Goal: Information Seeking & Learning: Learn about a topic

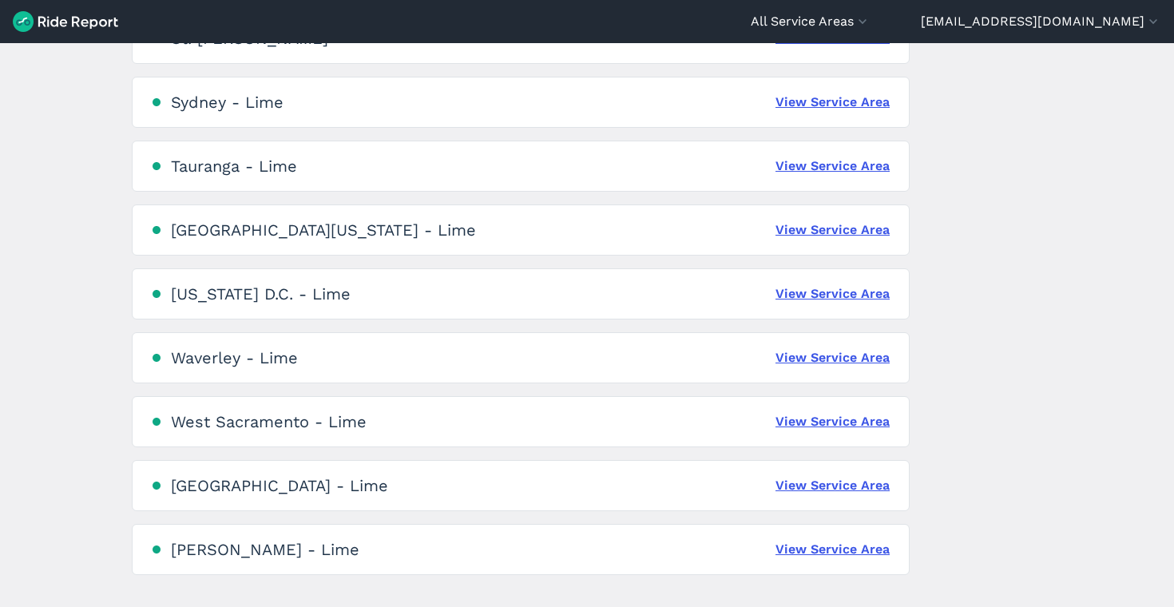
scroll to position [3664, 0]
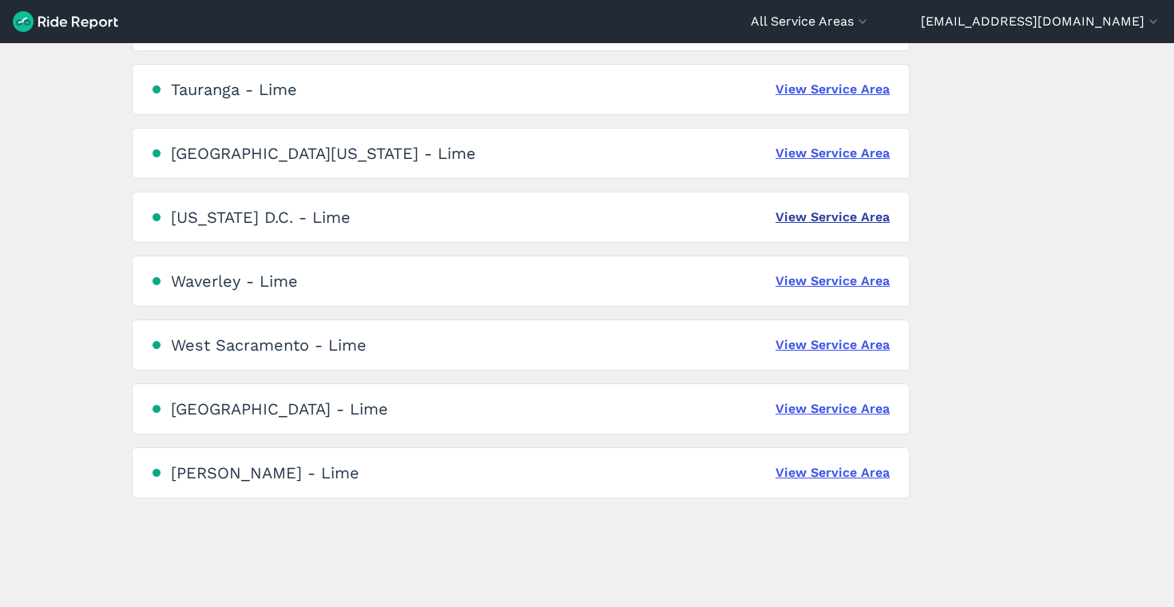
click at [818, 220] on link "View Service Area" at bounding box center [833, 217] width 114 height 19
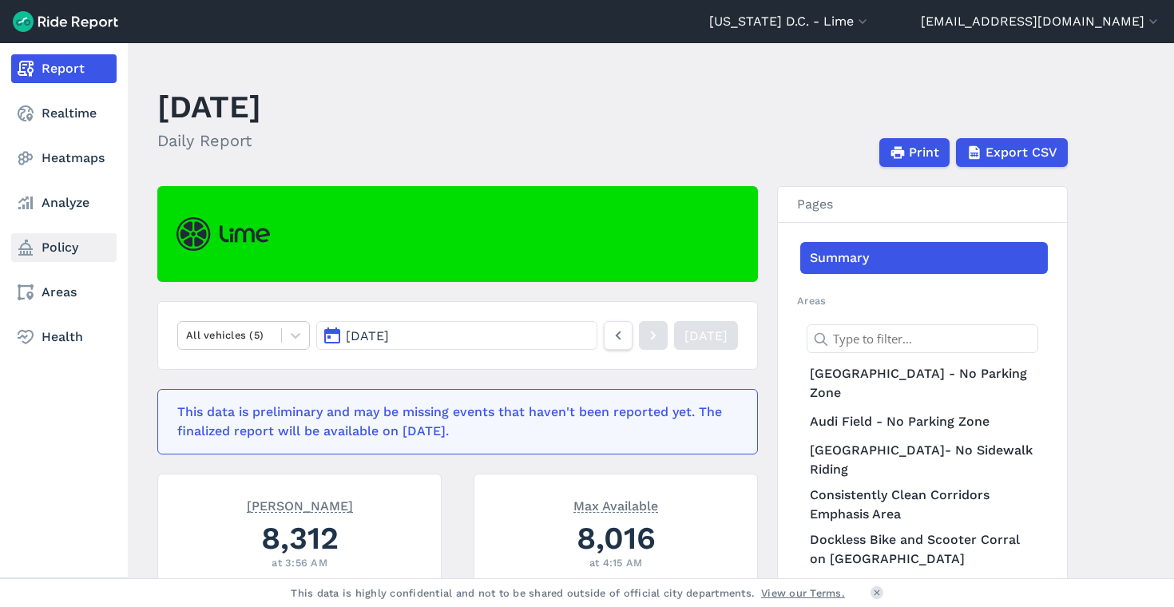
click at [65, 255] on link "Policy" at bounding box center [63, 247] width 105 height 29
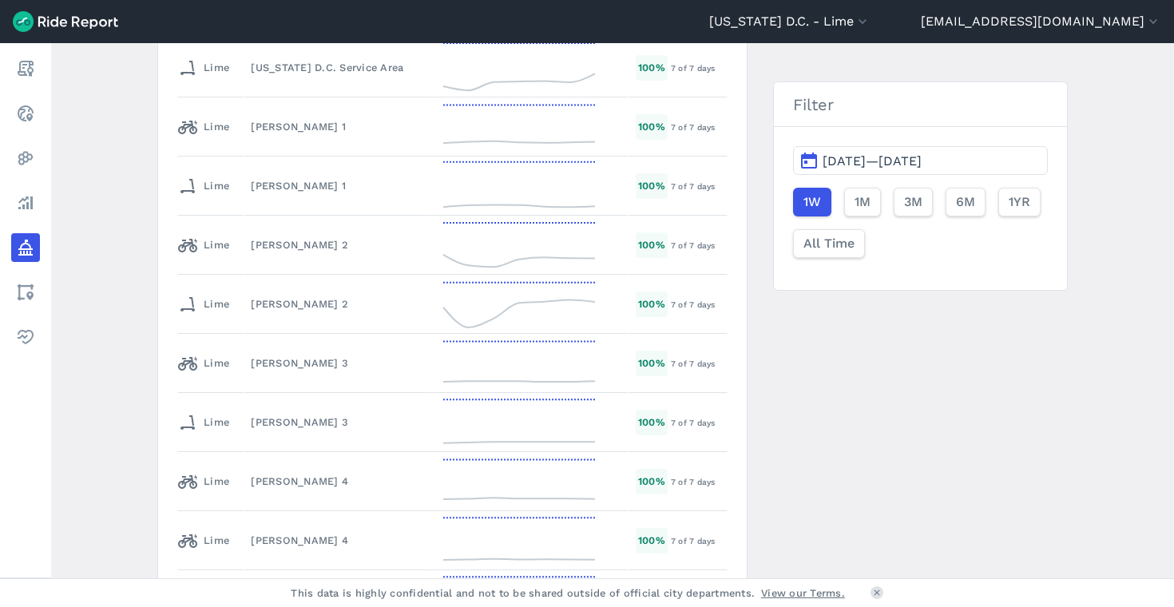
scroll to position [2768, 0]
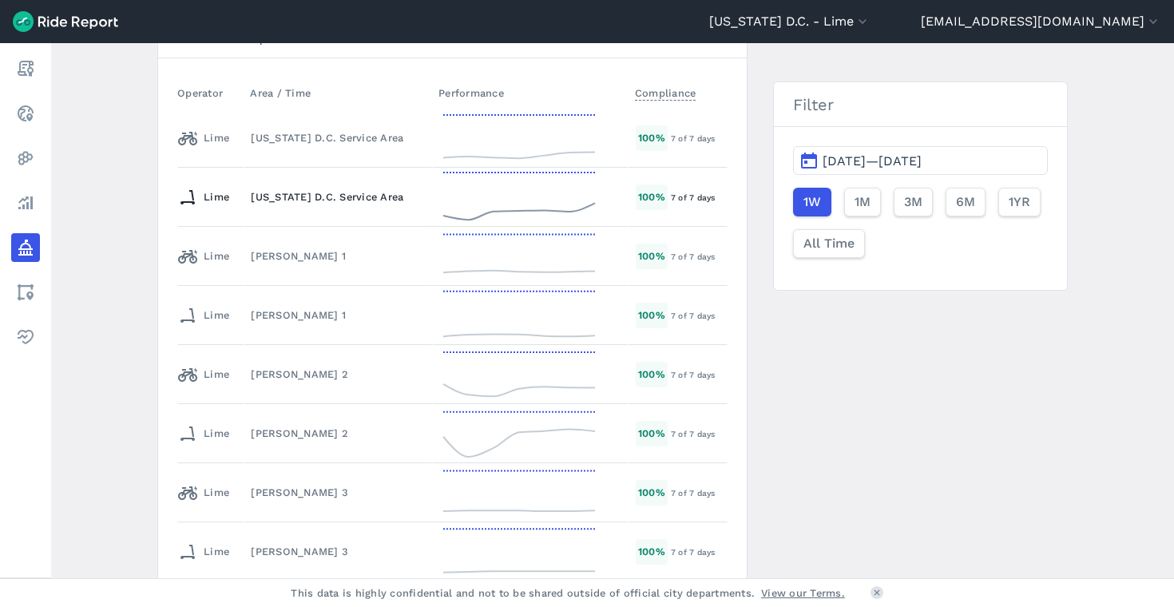
click at [367, 203] on div "[US_STATE] D.C. Service Area" at bounding box center [338, 196] width 174 height 15
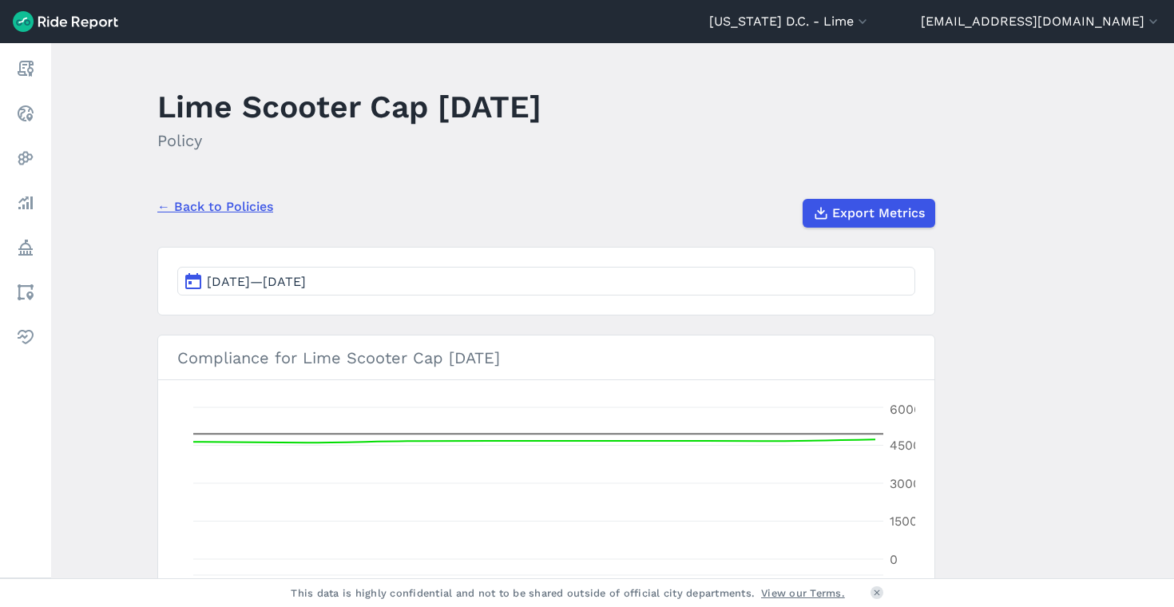
click at [203, 200] on link "← Back to Policies" at bounding box center [215, 206] width 116 height 19
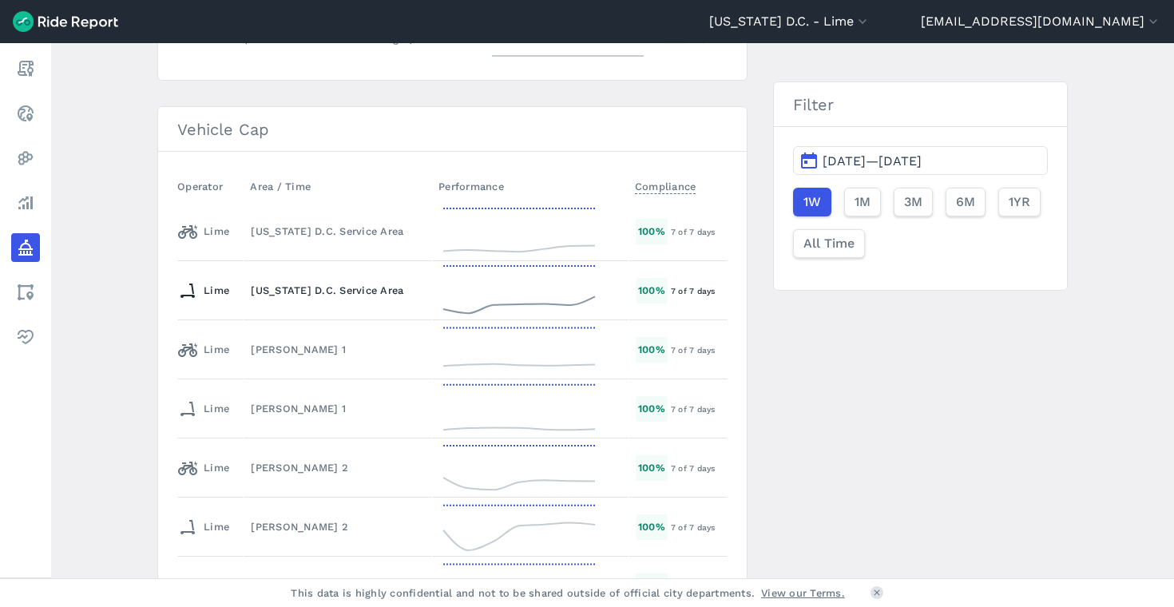
scroll to position [2664, 0]
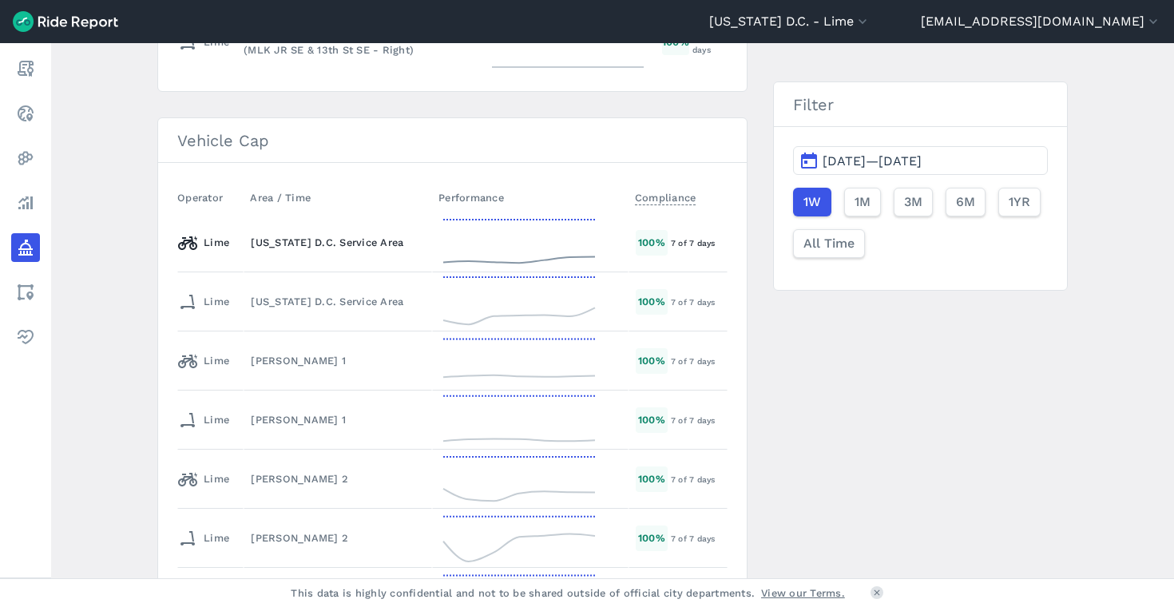
click at [298, 248] on div "[US_STATE] D.C. Service Area" at bounding box center [338, 242] width 174 height 15
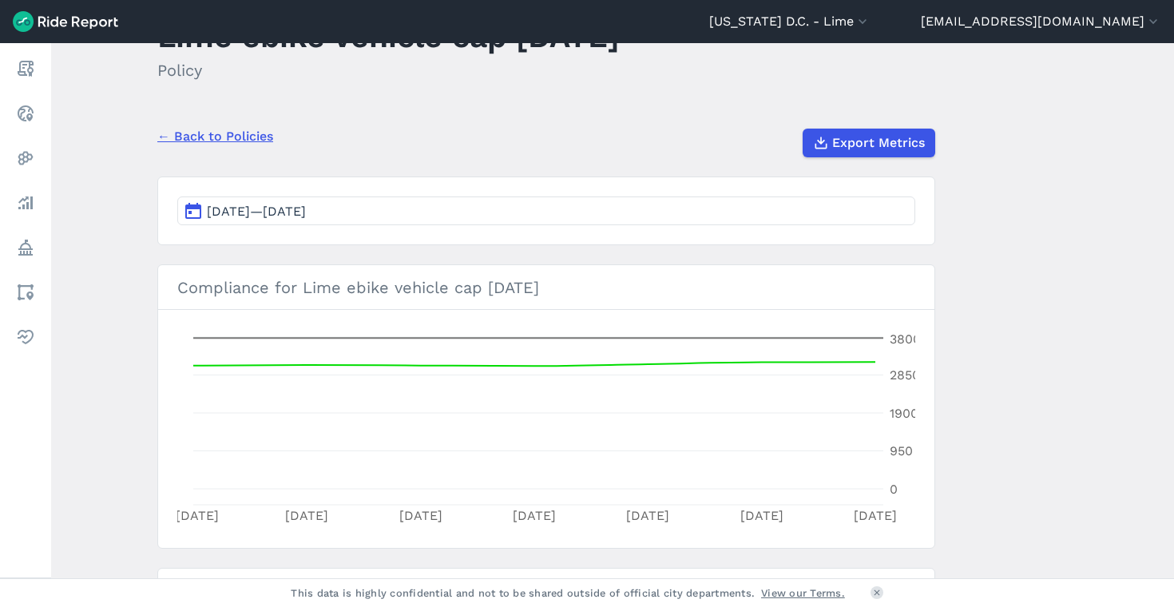
scroll to position [79, 0]
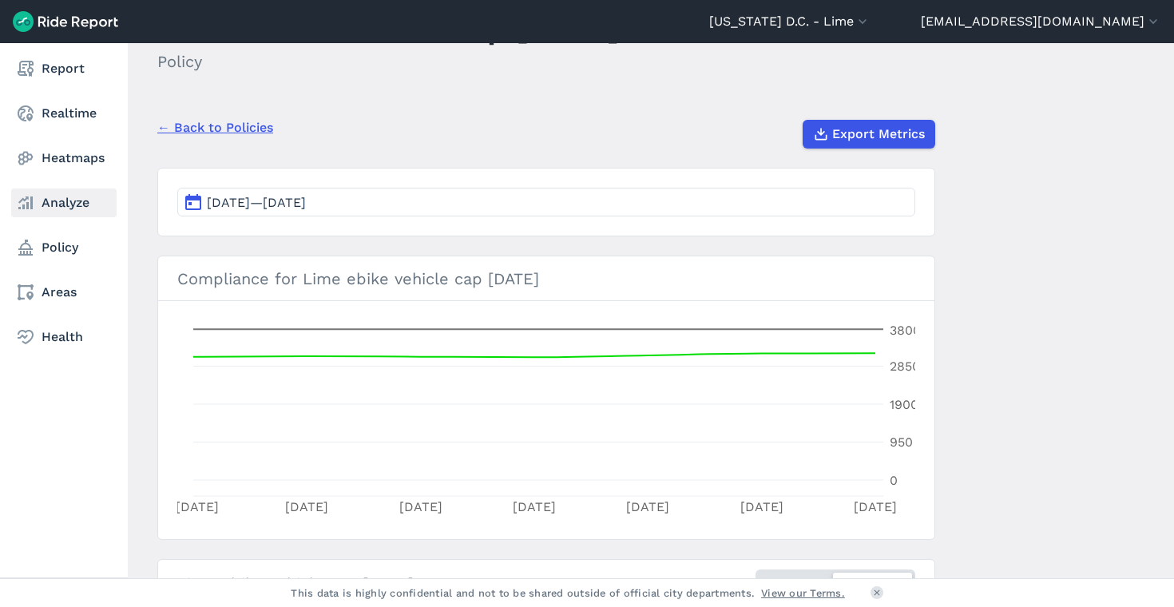
click at [59, 197] on link "Analyze" at bounding box center [63, 202] width 105 height 29
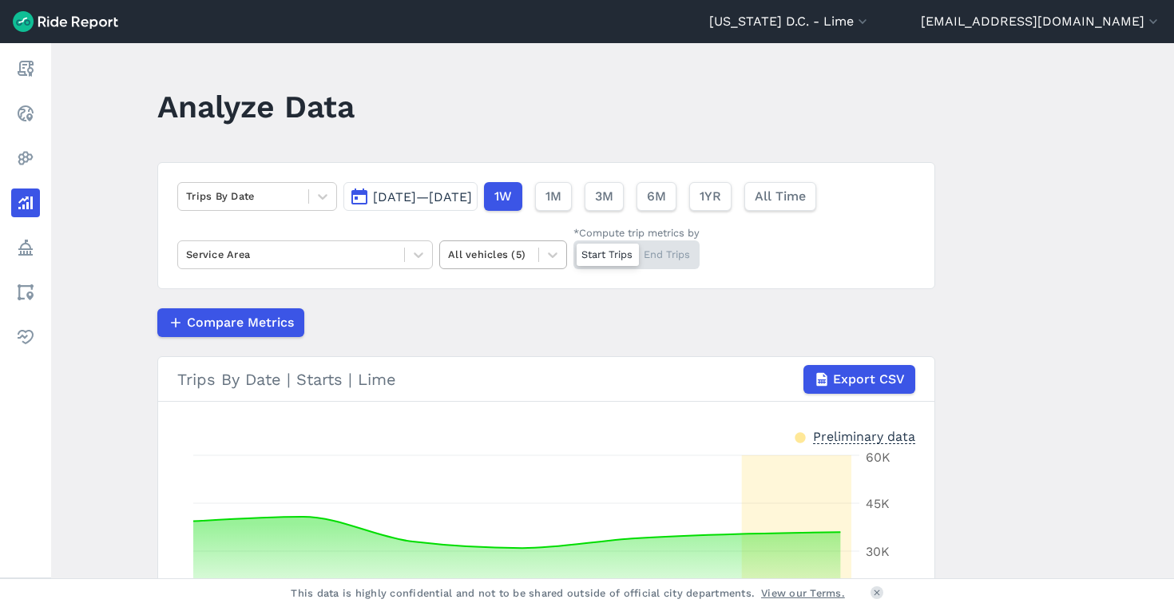
click at [525, 260] on div at bounding box center [489, 254] width 82 height 18
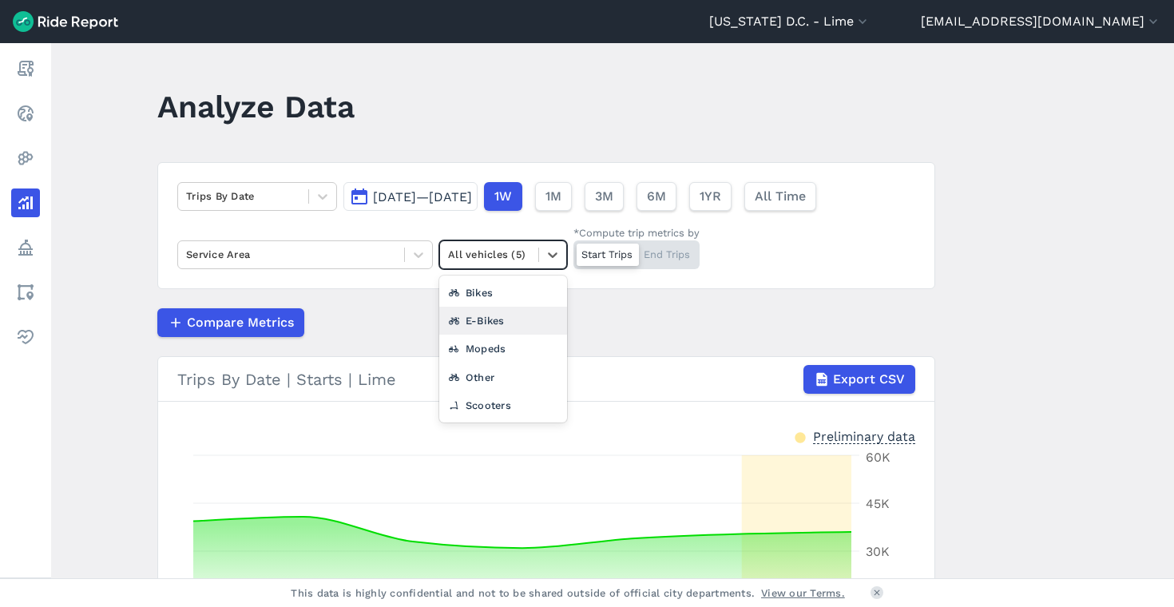
click at [511, 324] on div "E-Bikes" at bounding box center [503, 321] width 128 height 28
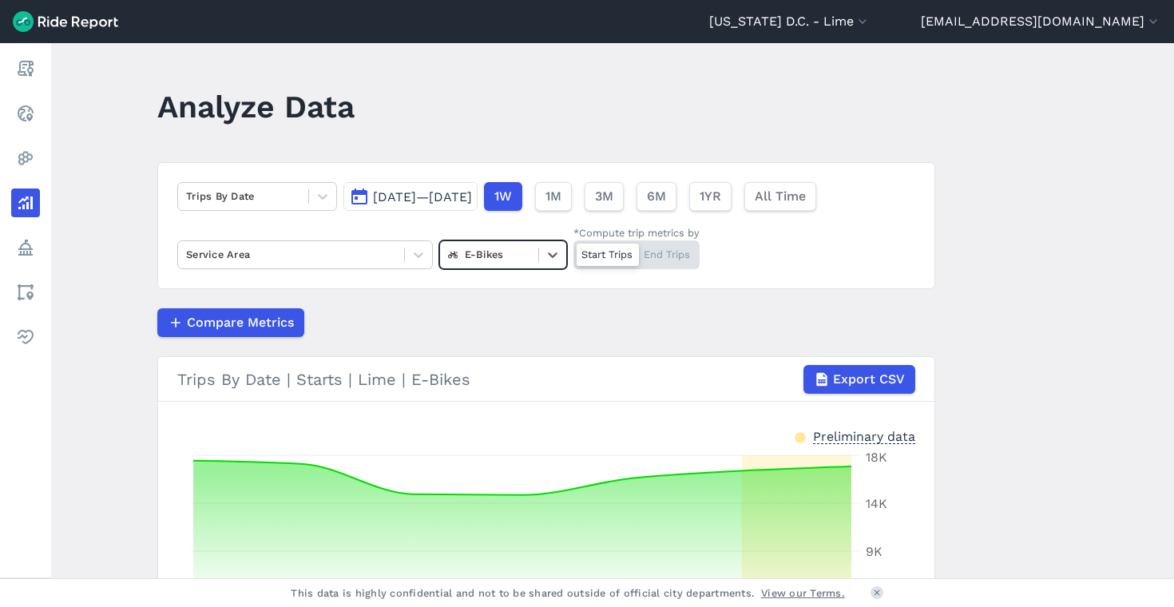
scroll to position [111, 0]
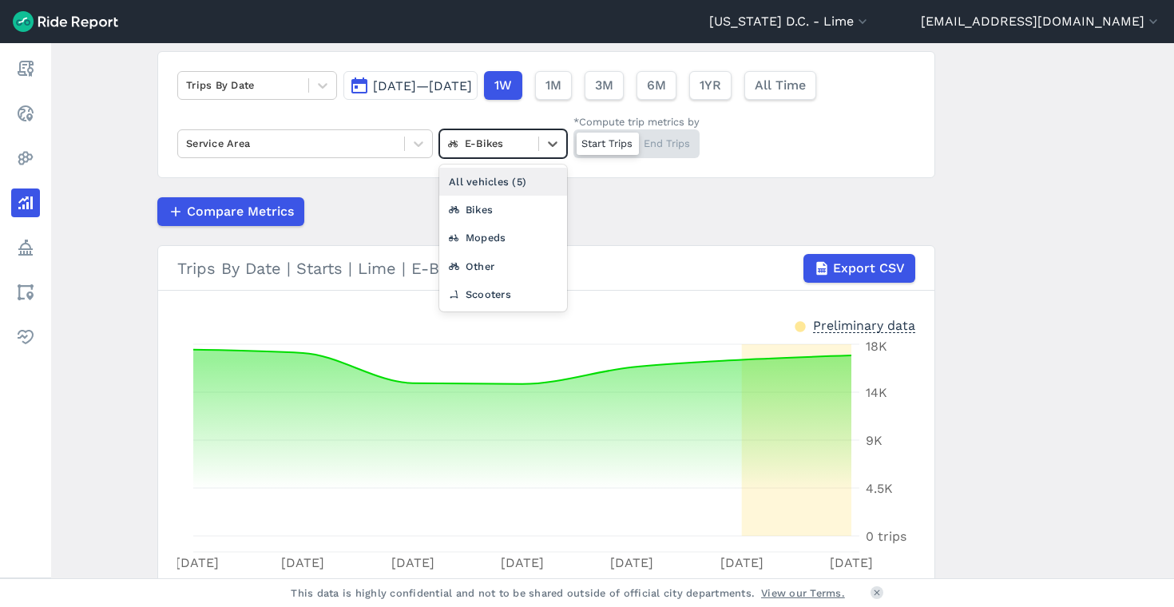
click at [497, 142] on div at bounding box center [489, 143] width 82 height 18
click at [497, 288] on div "Scooters" at bounding box center [503, 294] width 128 height 28
